Goal: Task Accomplishment & Management: Use online tool/utility

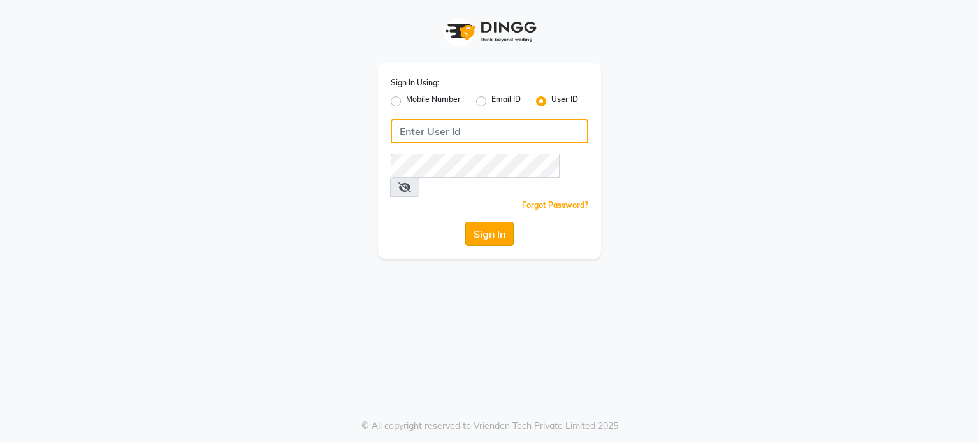
type input "primeexotica"
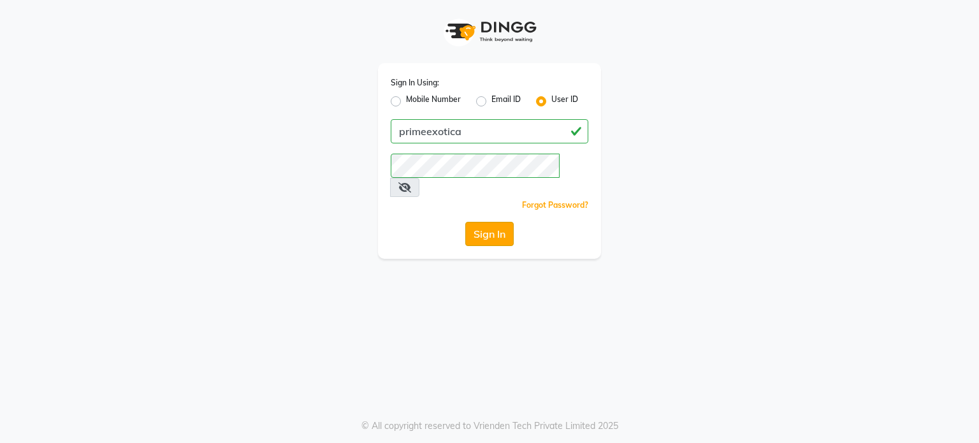
click at [487, 222] on button "Sign In" at bounding box center [489, 234] width 48 height 24
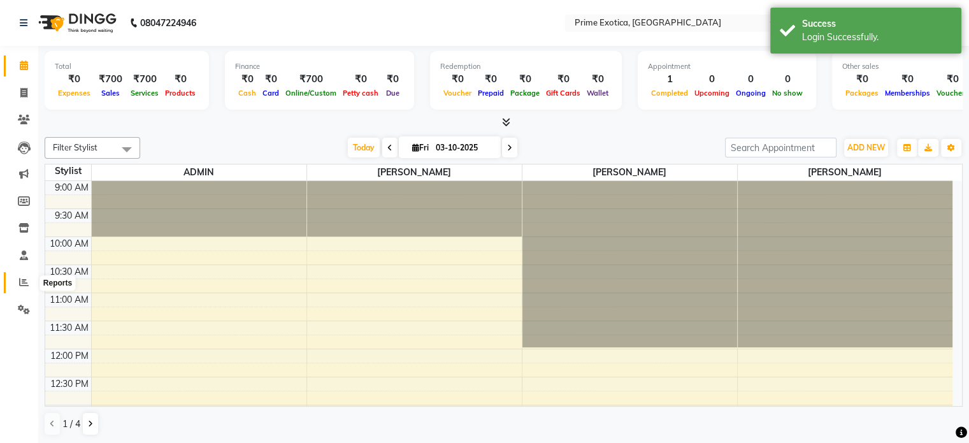
click at [27, 282] on icon at bounding box center [24, 282] width 10 height 10
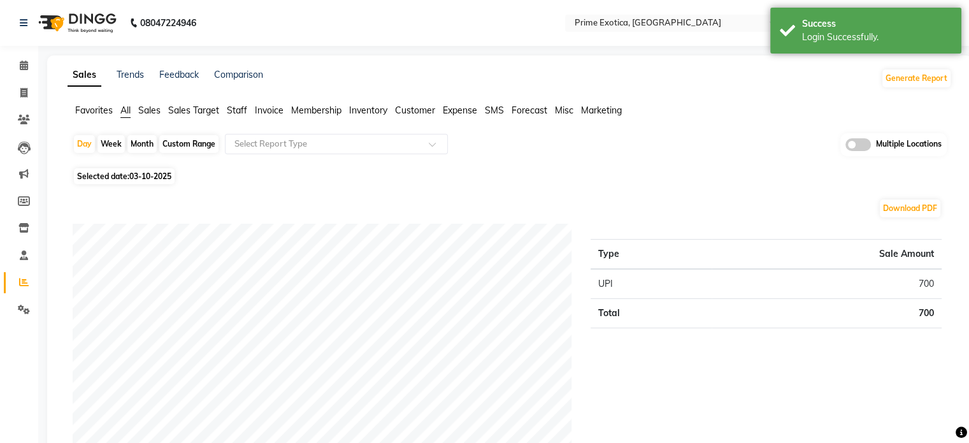
click at [854, 145] on span at bounding box center [858, 144] width 25 height 13
click at [846, 147] on input "checkbox" at bounding box center [846, 147] width 0 height 0
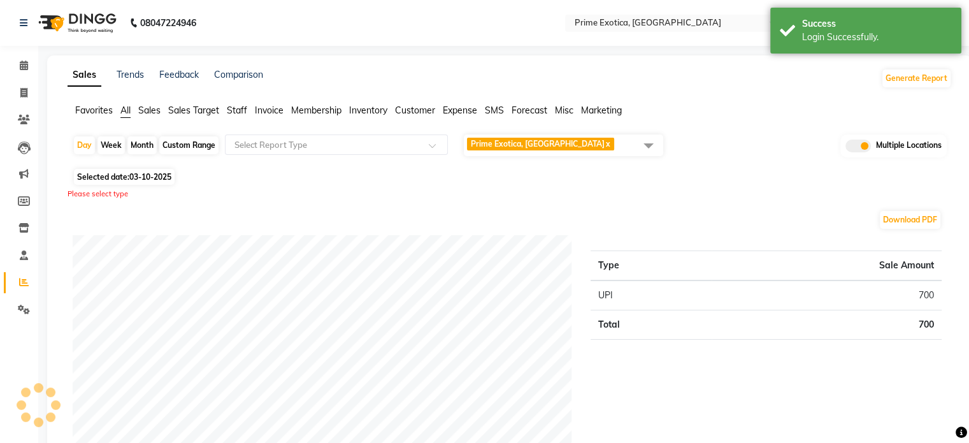
click at [649, 146] on span at bounding box center [648, 145] width 25 height 24
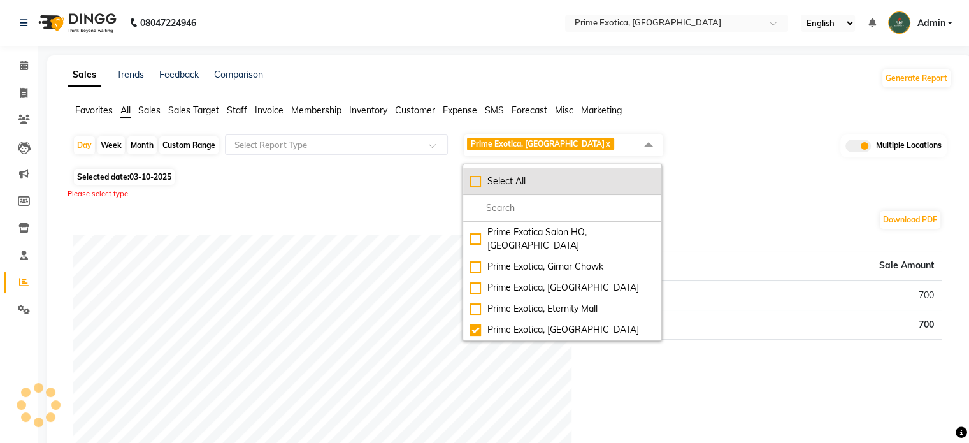
click at [579, 186] on div "Select All" at bounding box center [562, 181] width 185 height 13
checkbox input "true"
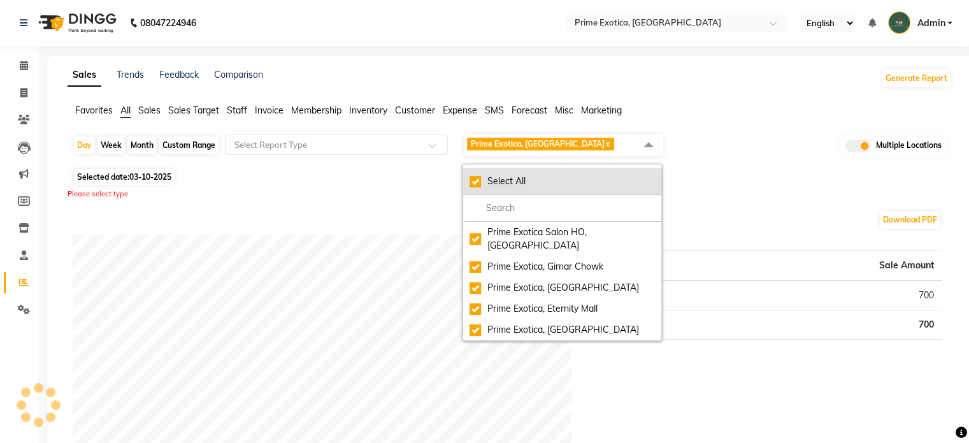
checkbox input "true"
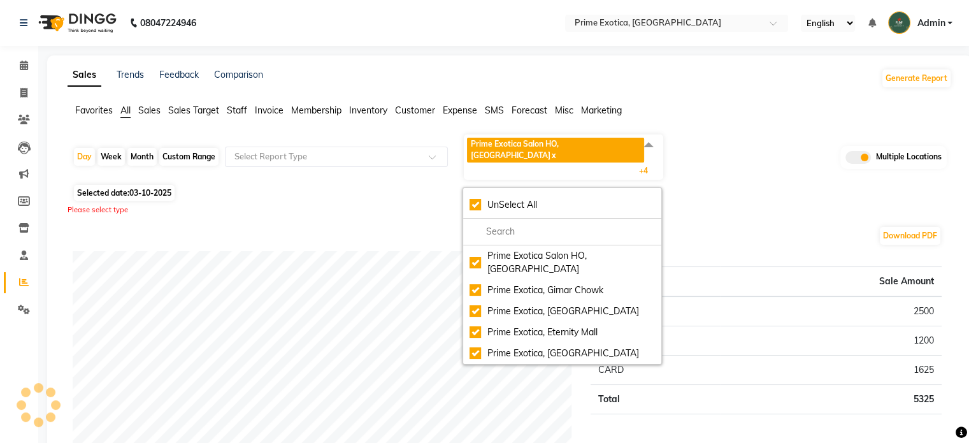
click at [766, 186] on div "Selected date: 03-10-2025" at bounding box center [512, 192] width 879 height 13
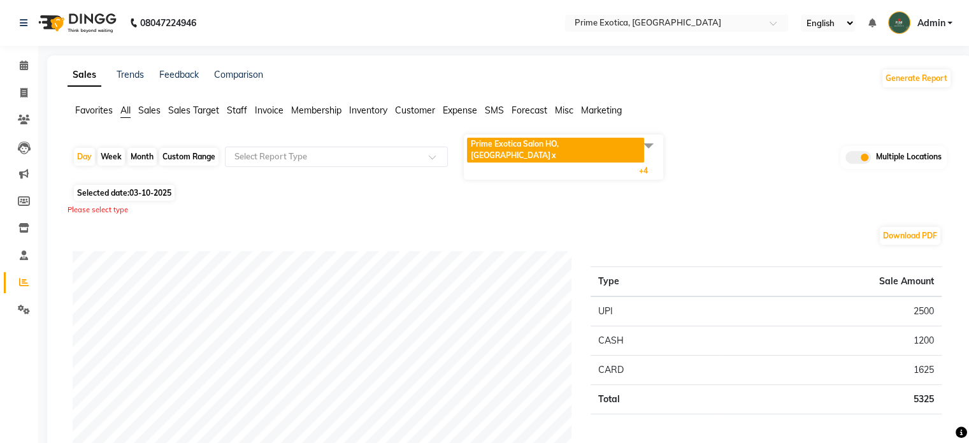
drag, startPoint x: 124, startPoint y: 157, endPoint x: 130, endPoint y: 148, distance: 10.1
click at [130, 148] on div "Day Week Month Custom Range Select Report Type Prime Exotica Salon HO, Nagpur x…" at bounding box center [510, 157] width 874 height 48
click at [130, 148] on div "Month" at bounding box center [141, 157] width 29 height 18
select select "10"
select select "2025"
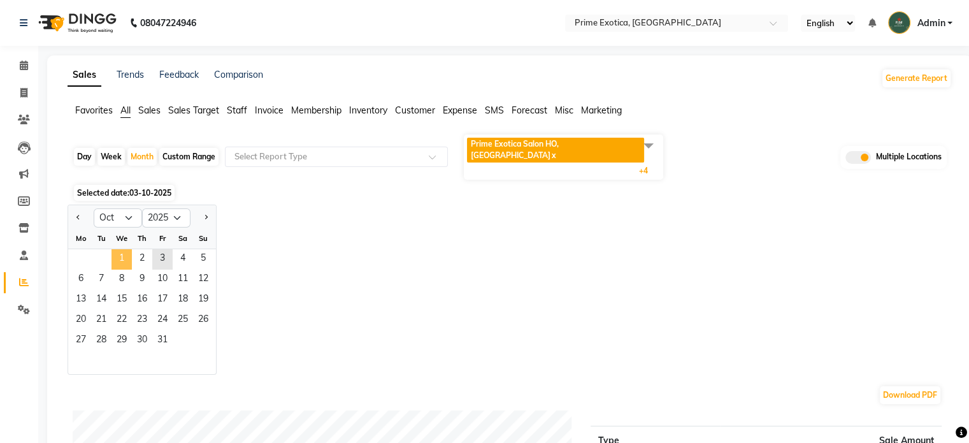
click at [117, 249] on span "1" at bounding box center [122, 259] width 20 height 20
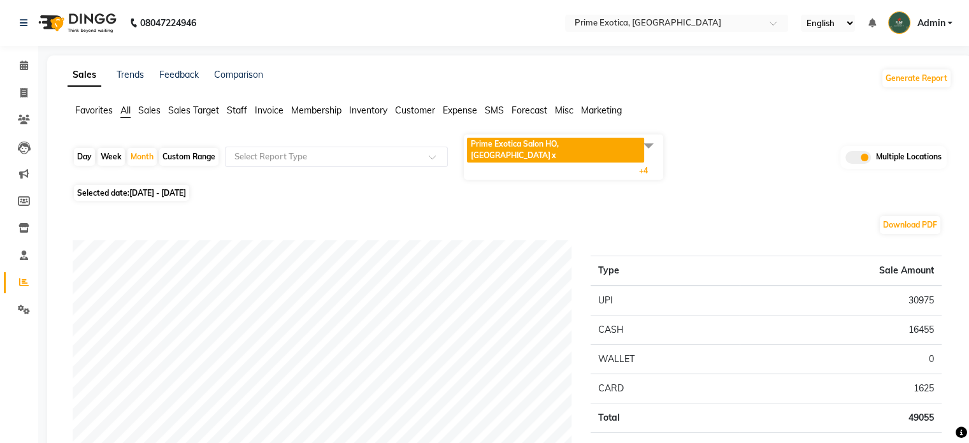
drag, startPoint x: 591, startPoint y: 217, endPoint x: 694, endPoint y: 211, distance: 102.8
click at [591, 217] on div "Download PDF" at bounding box center [507, 225] width 869 height 20
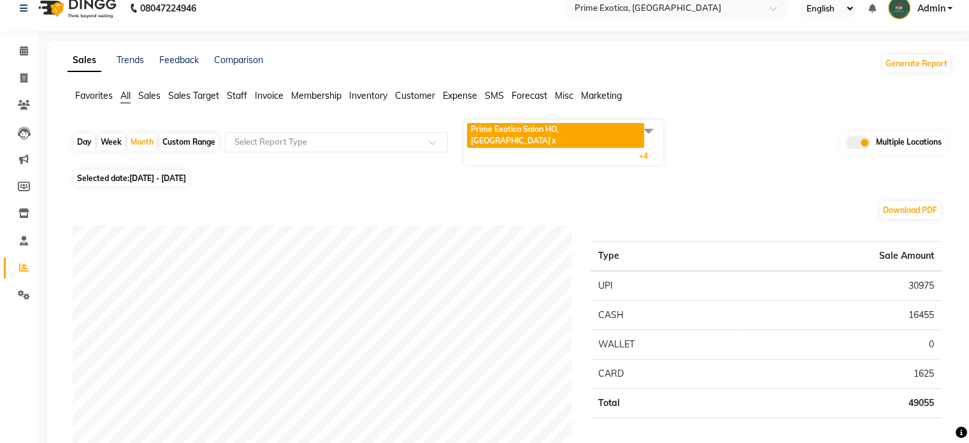
scroll to position [8, 0]
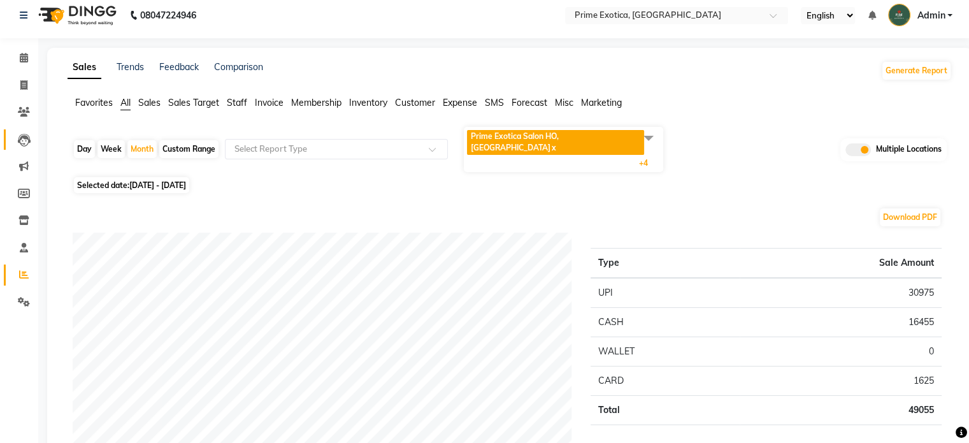
click at [31, 129] on link "Leads" at bounding box center [19, 139] width 31 height 21
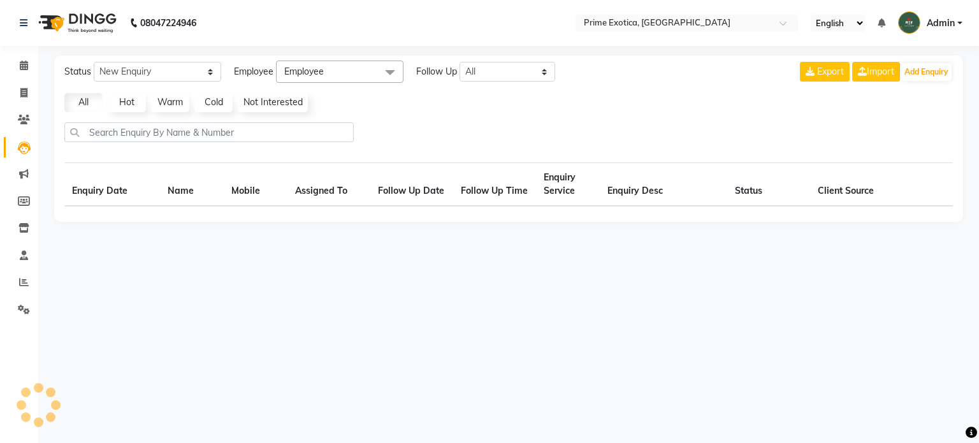
select select "10"
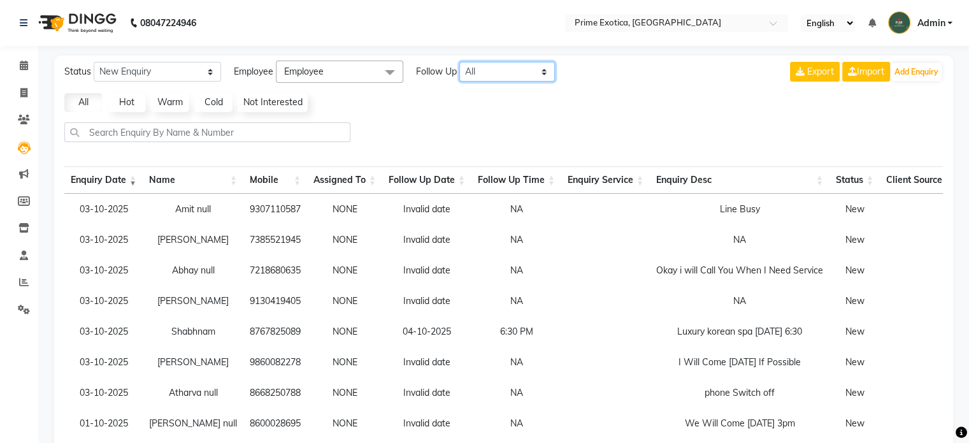
click at [502, 63] on select "All Today Tomorrow This Week This Month Custom" at bounding box center [507, 72] width 96 height 20
select select "today"
click at [460, 62] on select "All Today Tomorrow This Week This Month Custom" at bounding box center [507, 72] width 96 height 20
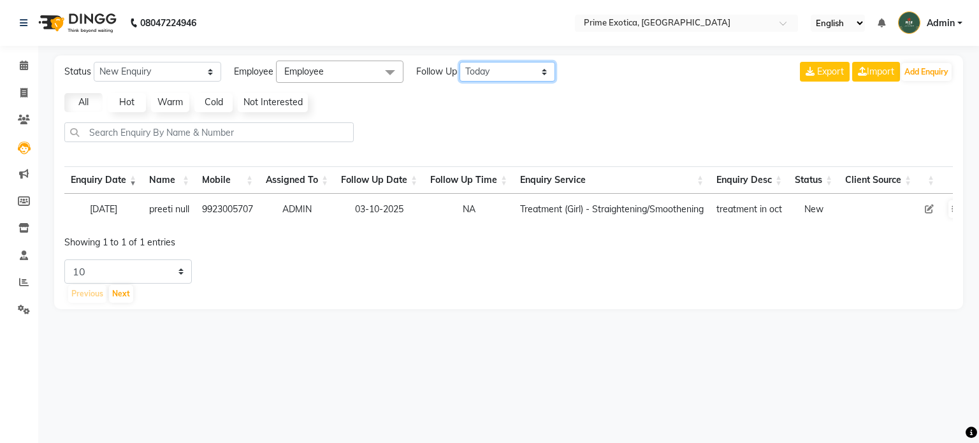
click at [528, 76] on select "All Today Tomorrow This Week This Month Custom" at bounding box center [507, 72] width 96 height 20
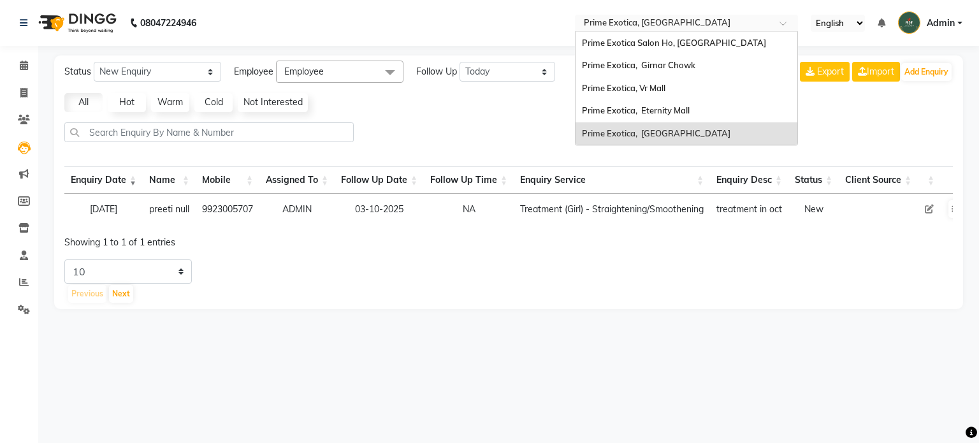
click at [698, 18] on input "text" at bounding box center [673, 24] width 185 height 13
click at [679, 45] on span "Prime Exotica Salon Ho, Nagpur" at bounding box center [674, 43] width 184 height 10
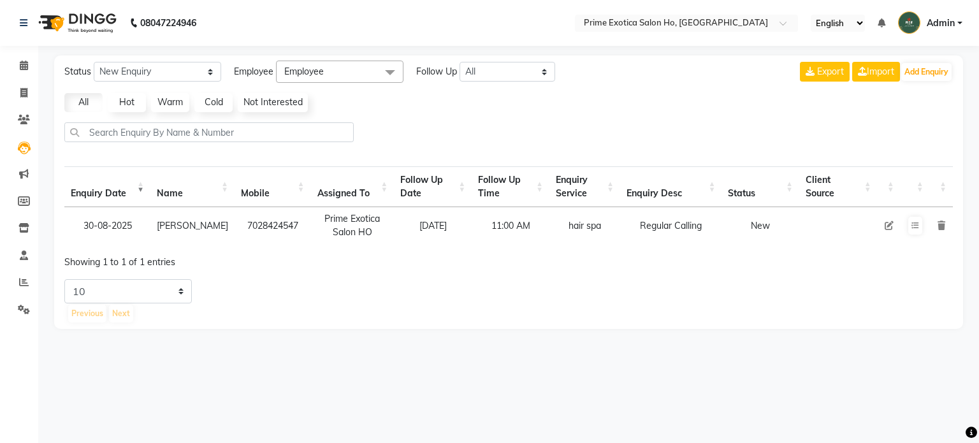
select select "10"
click at [518, 73] on select "All [DATE] [DATE] This Week This Month Custom" at bounding box center [507, 72] width 96 height 20
click at [645, 114] on div "Status New Enquiry Open Enquiry Converted Enquiry All All New Open Converted Em…" at bounding box center [508, 191] width 909 height 273
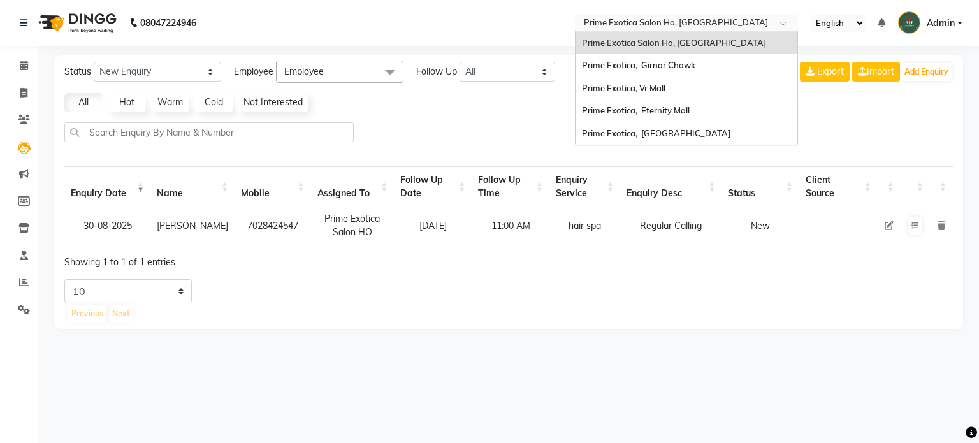
click at [678, 20] on input "text" at bounding box center [673, 24] width 185 height 13
click at [666, 127] on div "Prime Exotica, [GEOGRAPHIC_DATA]" at bounding box center [686, 133] width 222 height 23
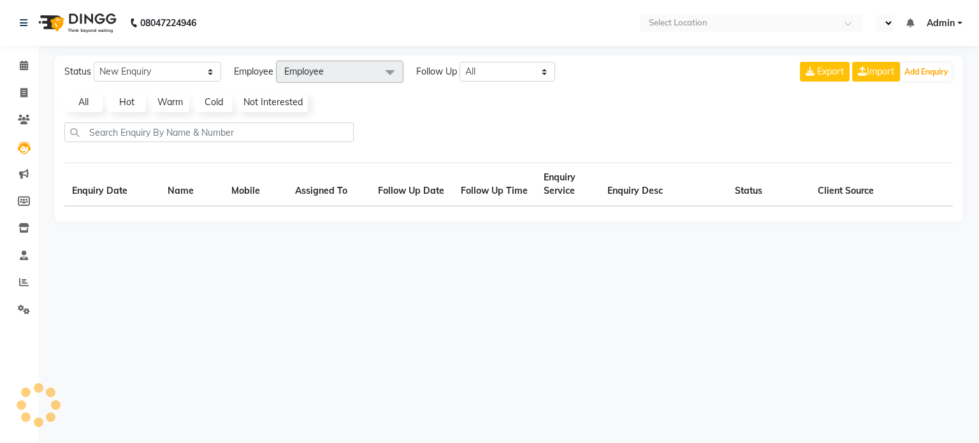
select select "en"
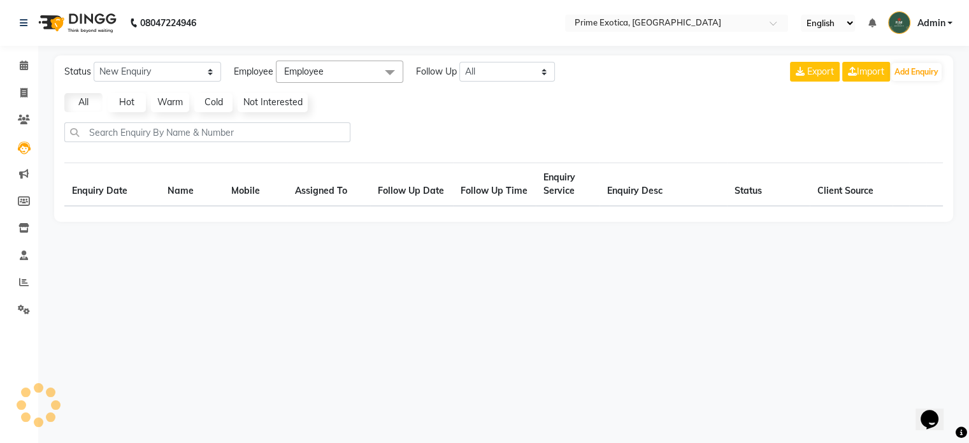
select select "10"
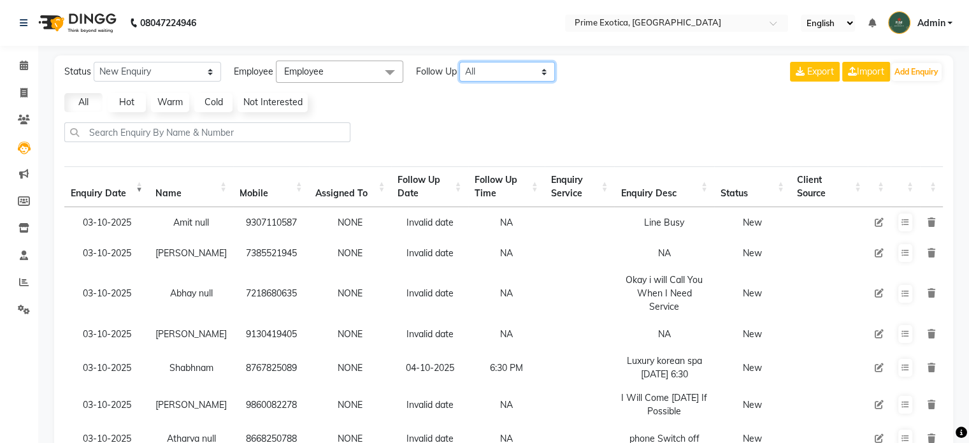
click at [512, 80] on select "All [DATE] [DATE] This Week This Month Custom" at bounding box center [507, 72] width 96 height 20
select select "today"
click at [460, 62] on select "All [DATE] [DATE] This Week This Month Custom" at bounding box center [507, 72] width 96 height 20
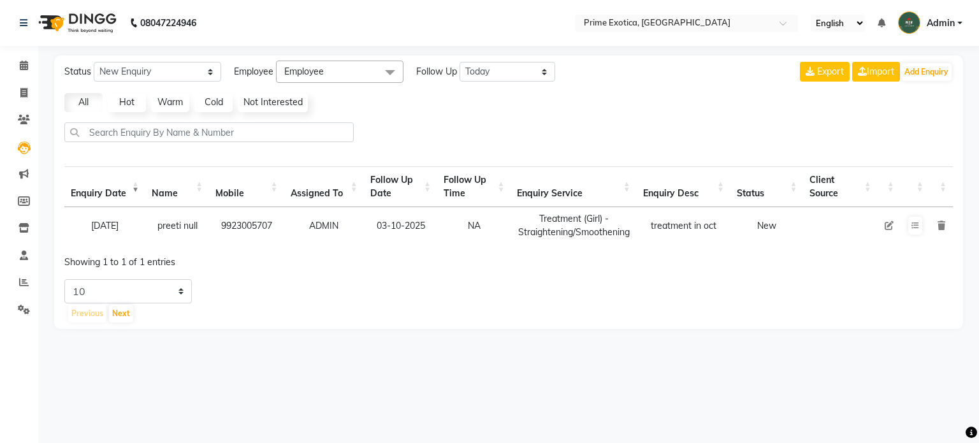
click at [395, 240] on td "03-10-2025" at bounding box center [400, 225] width 73 height 37
click at [25, 71] on span at bounding box center [24, 66] width 22 height 15
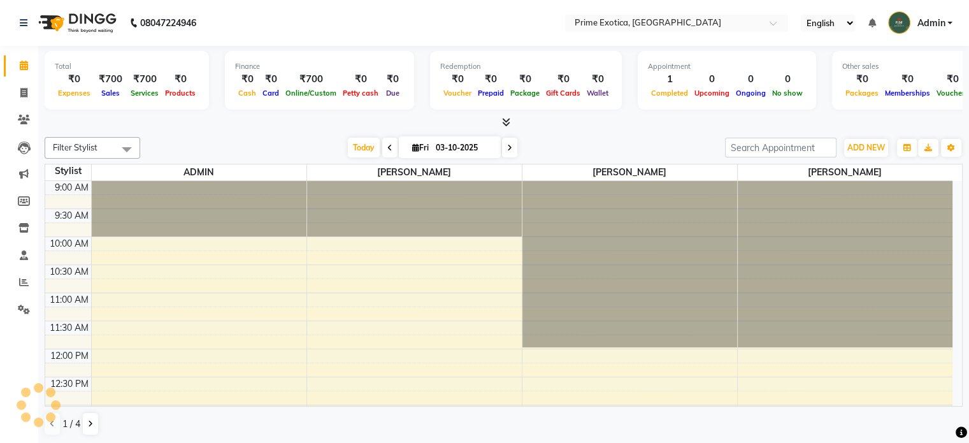
scroll to position [223, 0]
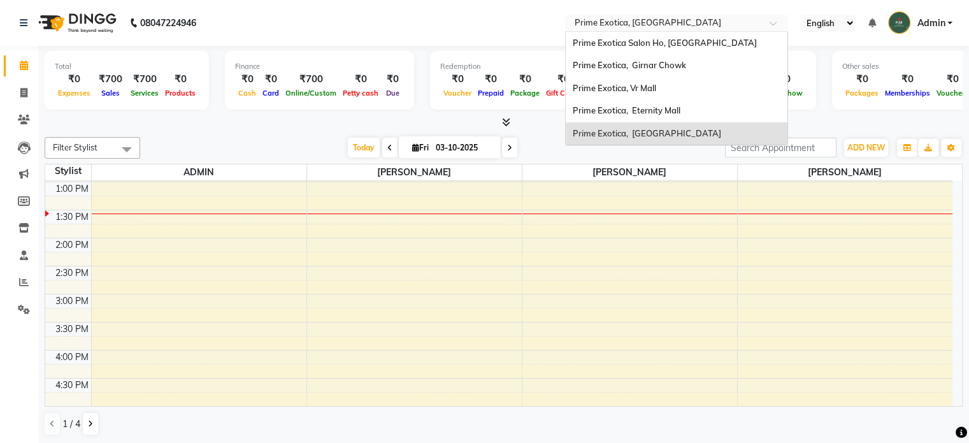
click at [635, 27] on input "text" at bounding box center [664, 24] width 185 height 13
click at [657, 61] on span "Prime Exotica, Girnar Chowk" at bounding box center [628, 65] width 113 height 10
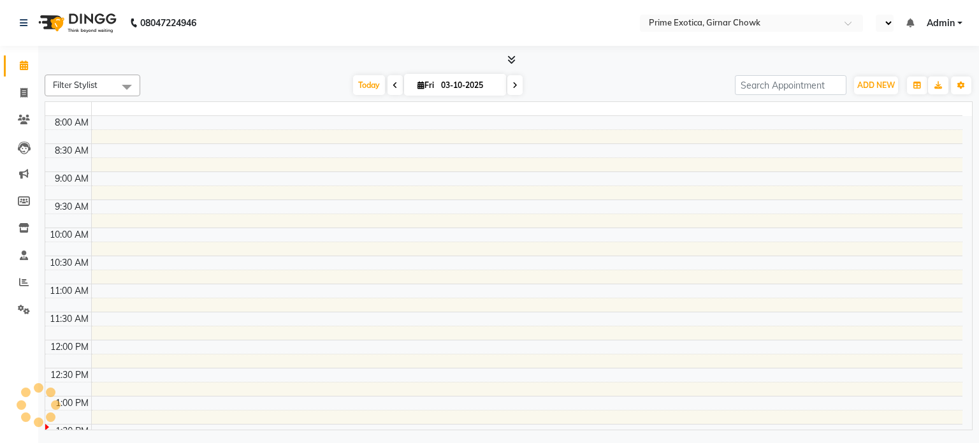
select select "en"
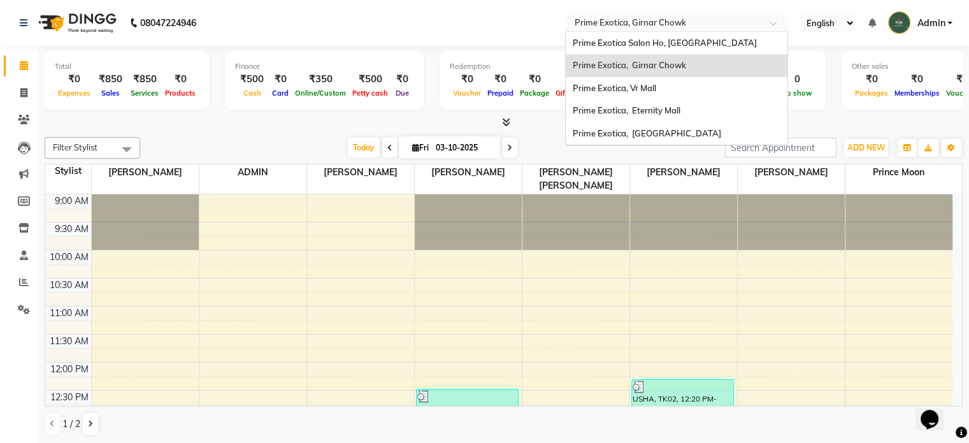
click at [642, 24] on input "text" at bounding box center [664, 24] width 185 height 13
click at [649, 83] on span "Prime Exotica, Vr Mall" at bounding box center [613, 88] width 83 height 10
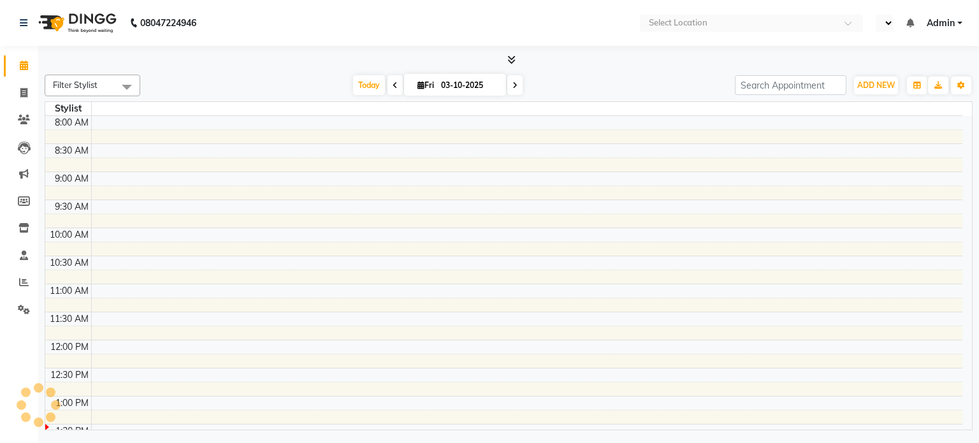
select select "en"
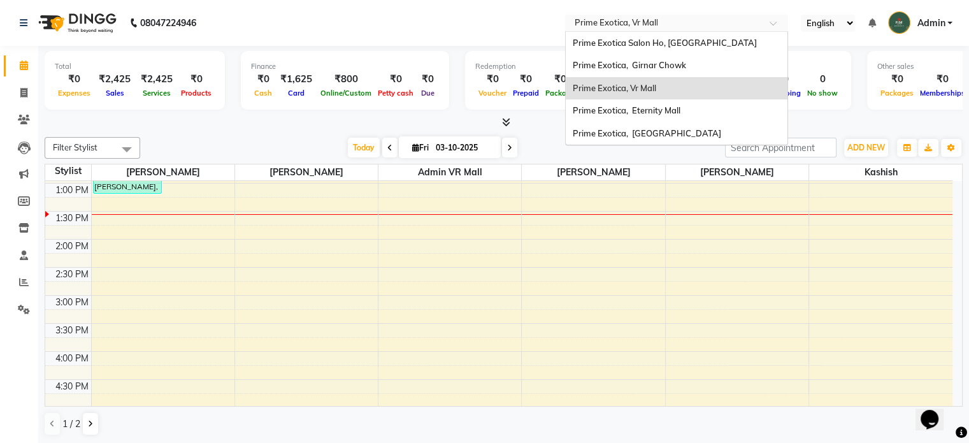
click at [635, 22] on input "text" at bounding box center [664, 24] width 185 height 13
click at [626, 110] on span "Prime Exotica, Eternity Mall" at bounding box center [626, 110] width 108 height 10
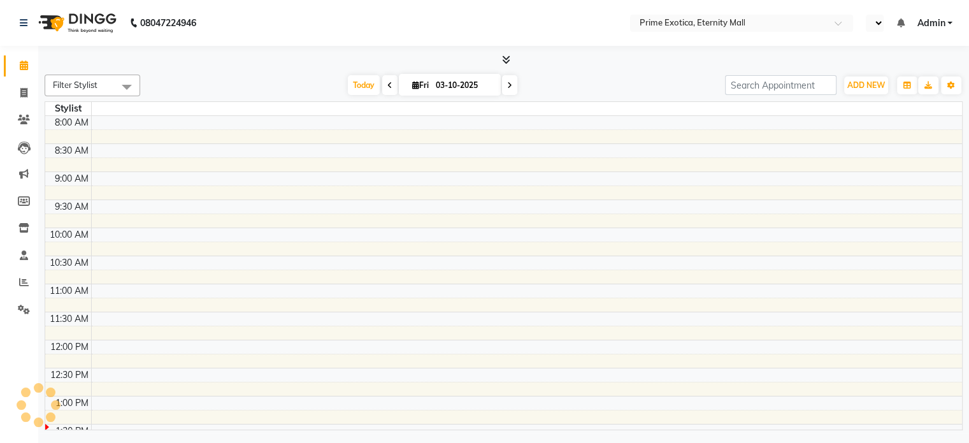
select select "en"
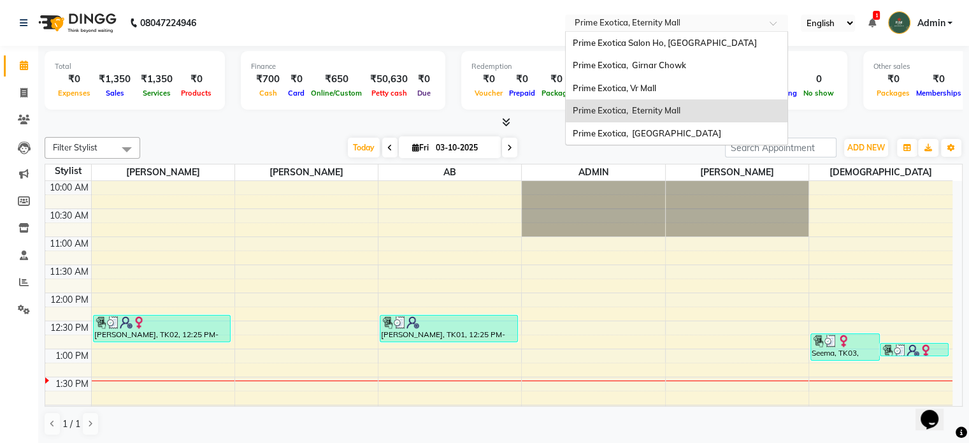
click at [657, 22] on input "text" at bounding box center [664, 24] width 185 height 13
click at [623, 132] on span "Prime Exotica, [GEOGRAPHIC_DATA]" at bounding box center [646, 133] width 148 height 10
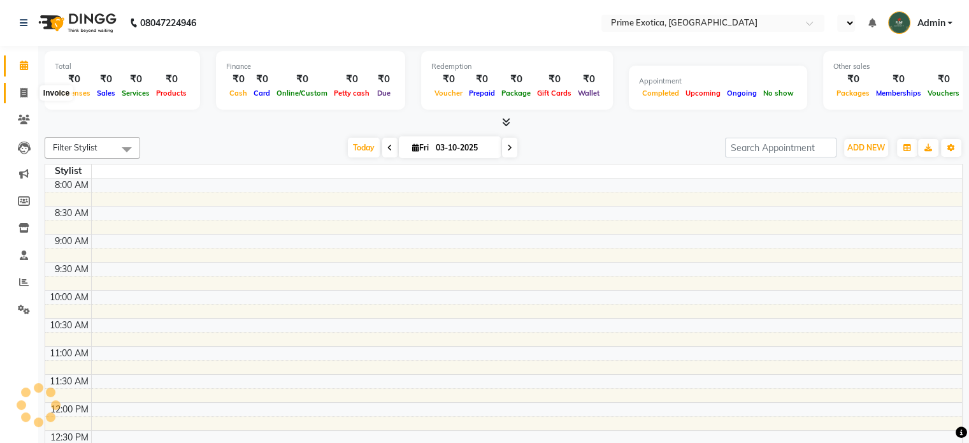
scroll to position [278, 0]
select select "en"
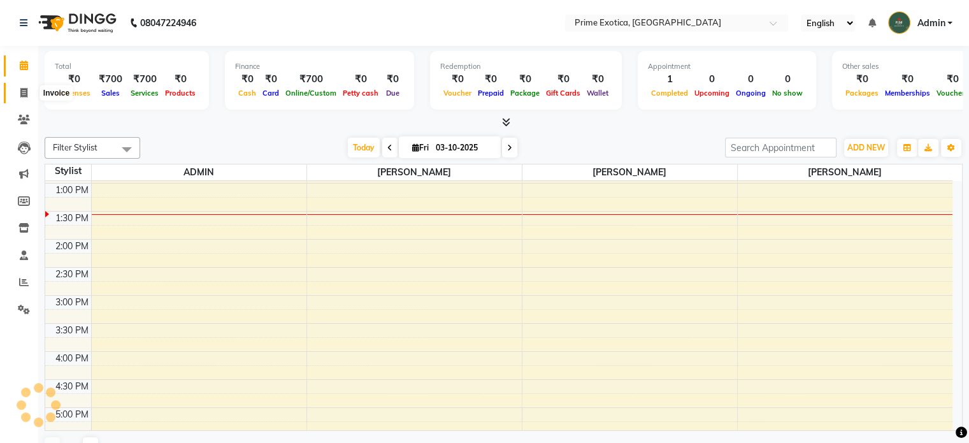
scroll to position [0, 0]
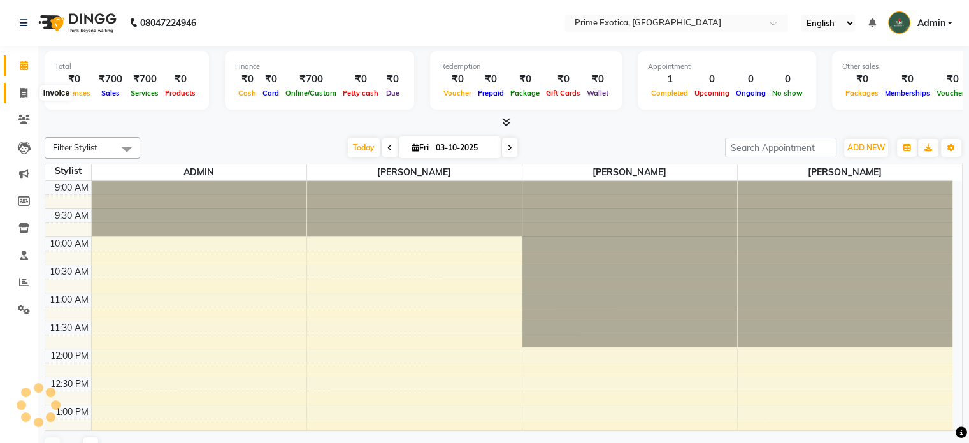
click at [24, 93] on icon at bounding box center [23, 93] width 7 height 10
select select "service"
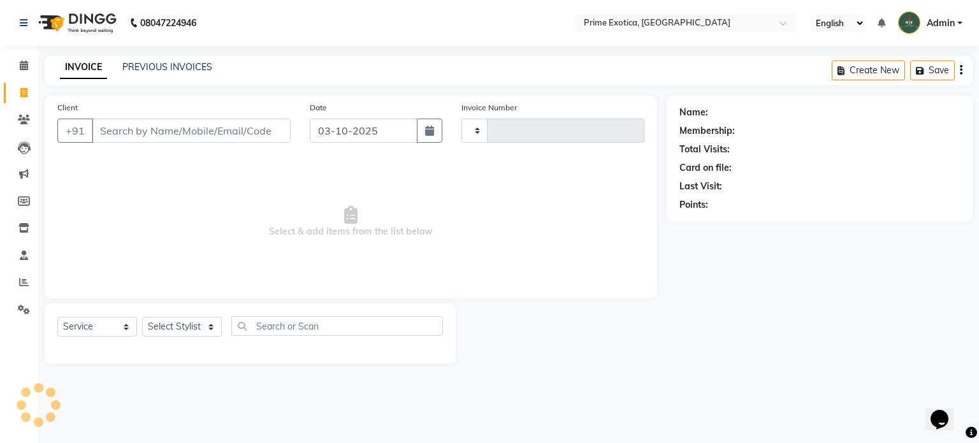
type input "1074"
select select "5380"
click at [464, 237] on span "Select & add items from the list below" at bounding box center [350, 221] width 587 height 127
